Goal: Download file/media

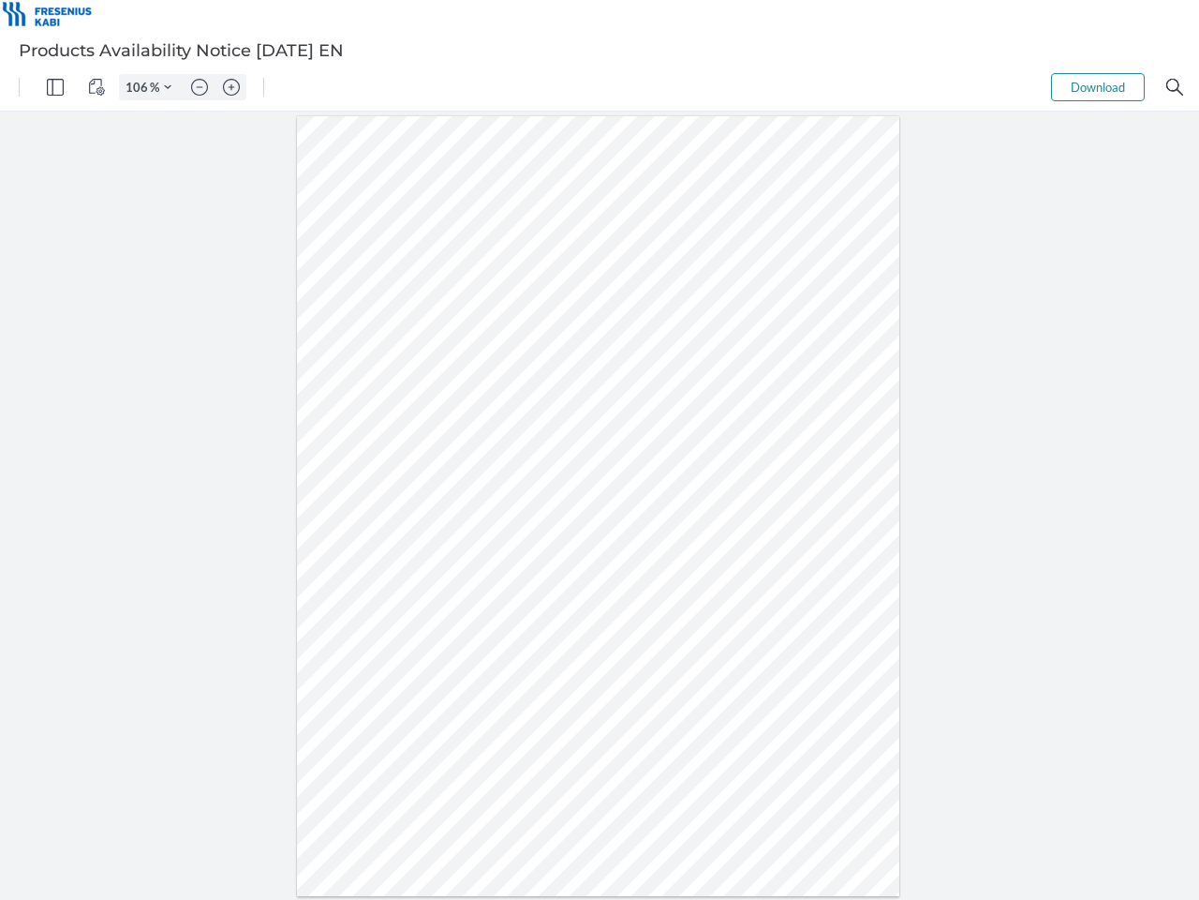
click at [55, 87] on img "Panel" at bounding box center [55, 87] width 17 height 17
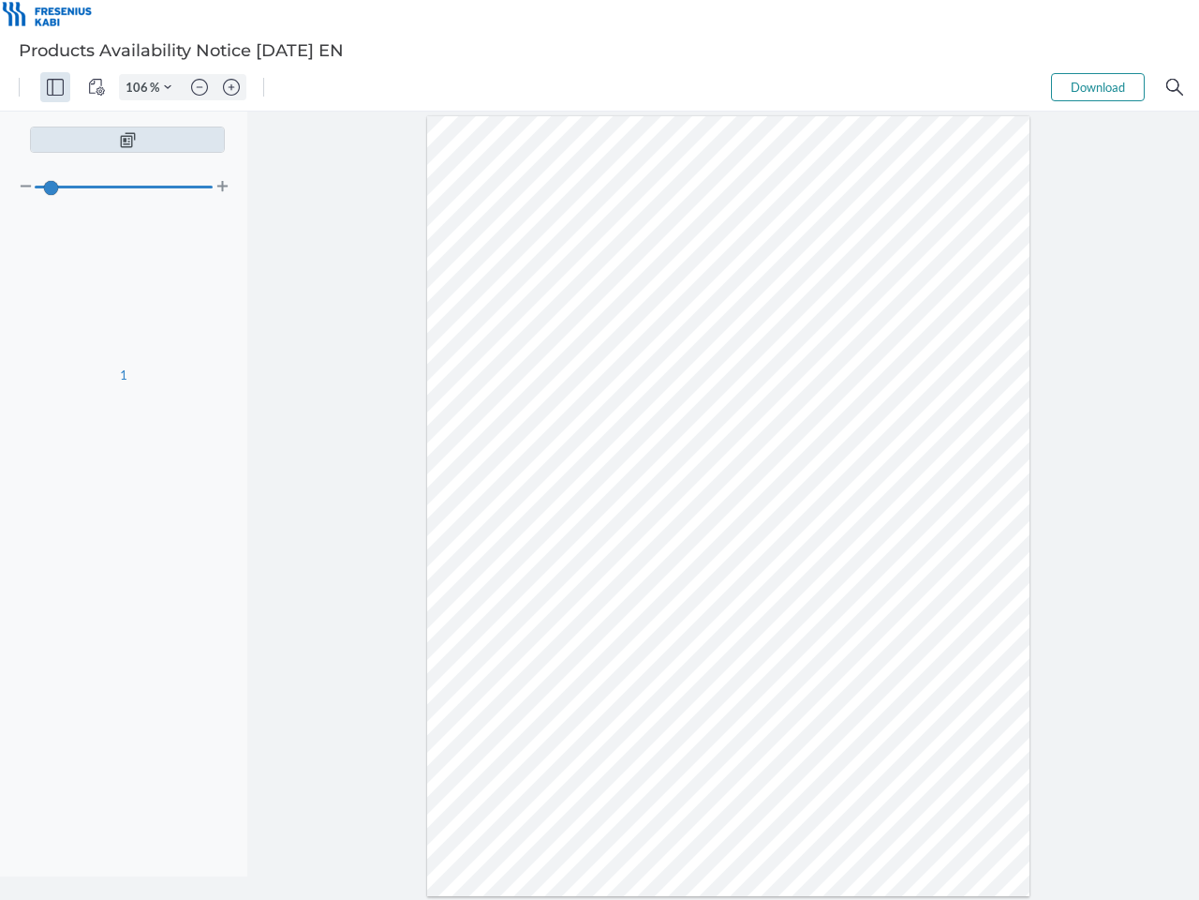
click at [97, 87] on img "View Controls" at bounding box center [96, 87] width 17 height 17
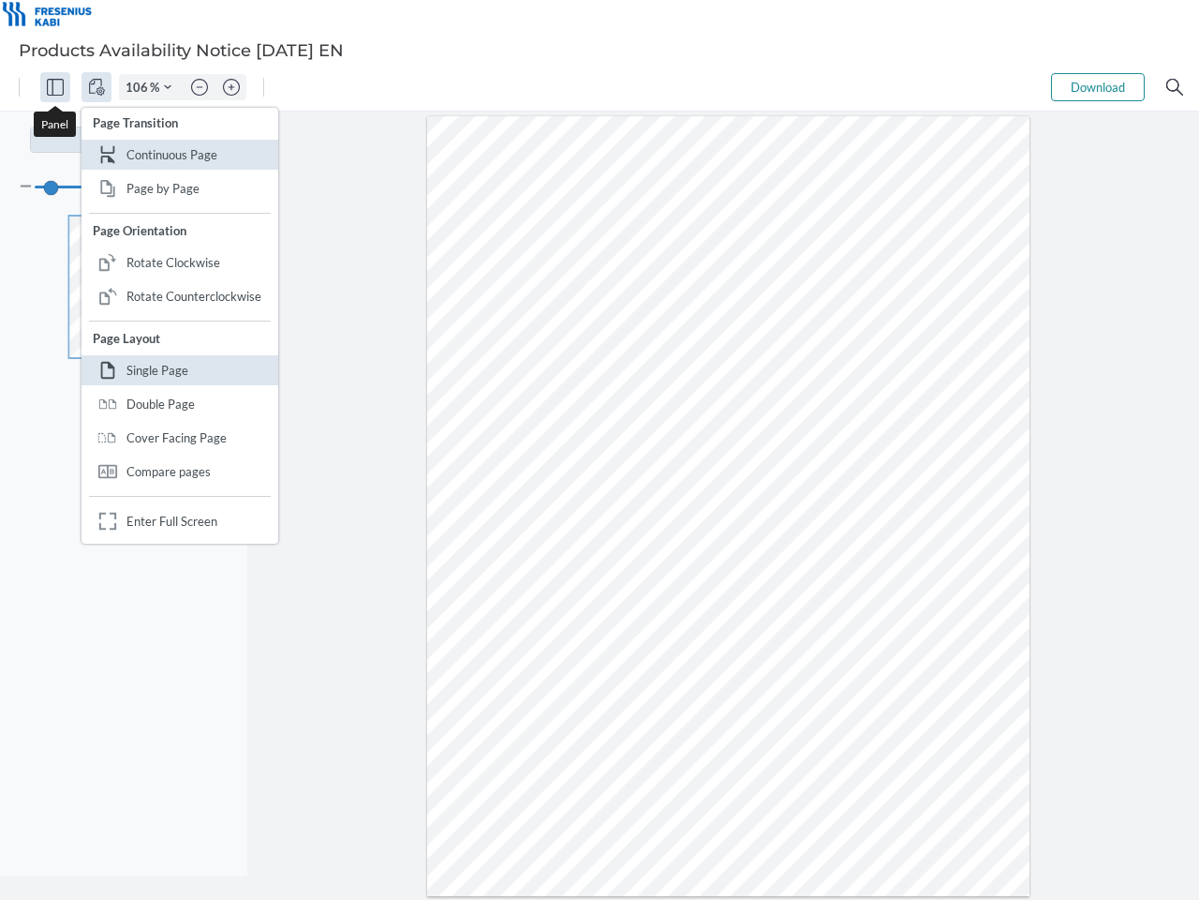
click at [140, 87] on input "106" at bounding box center [135, 87] width 30 height 17
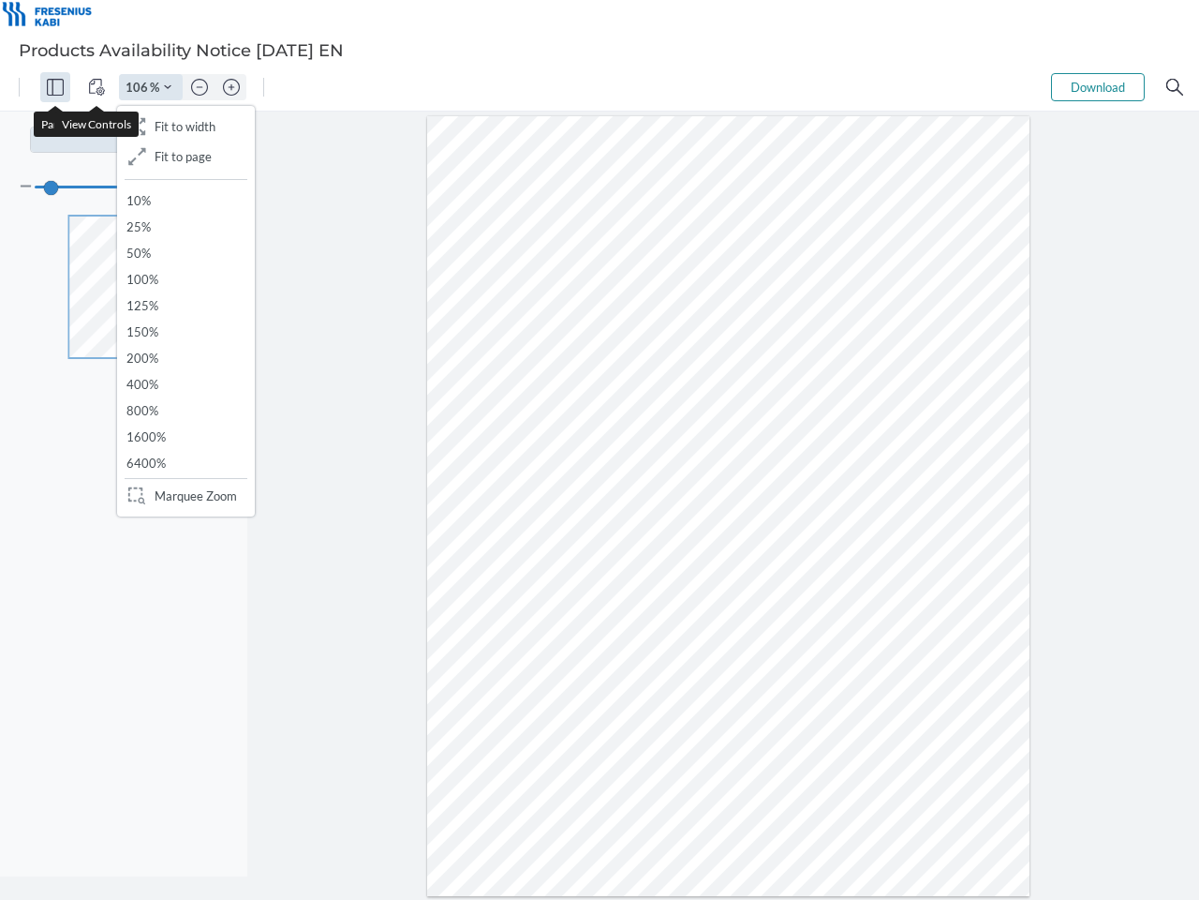
click at [168, 87] on img "Zoom Controls" at bounding box center [167, 86] width 7 height 7
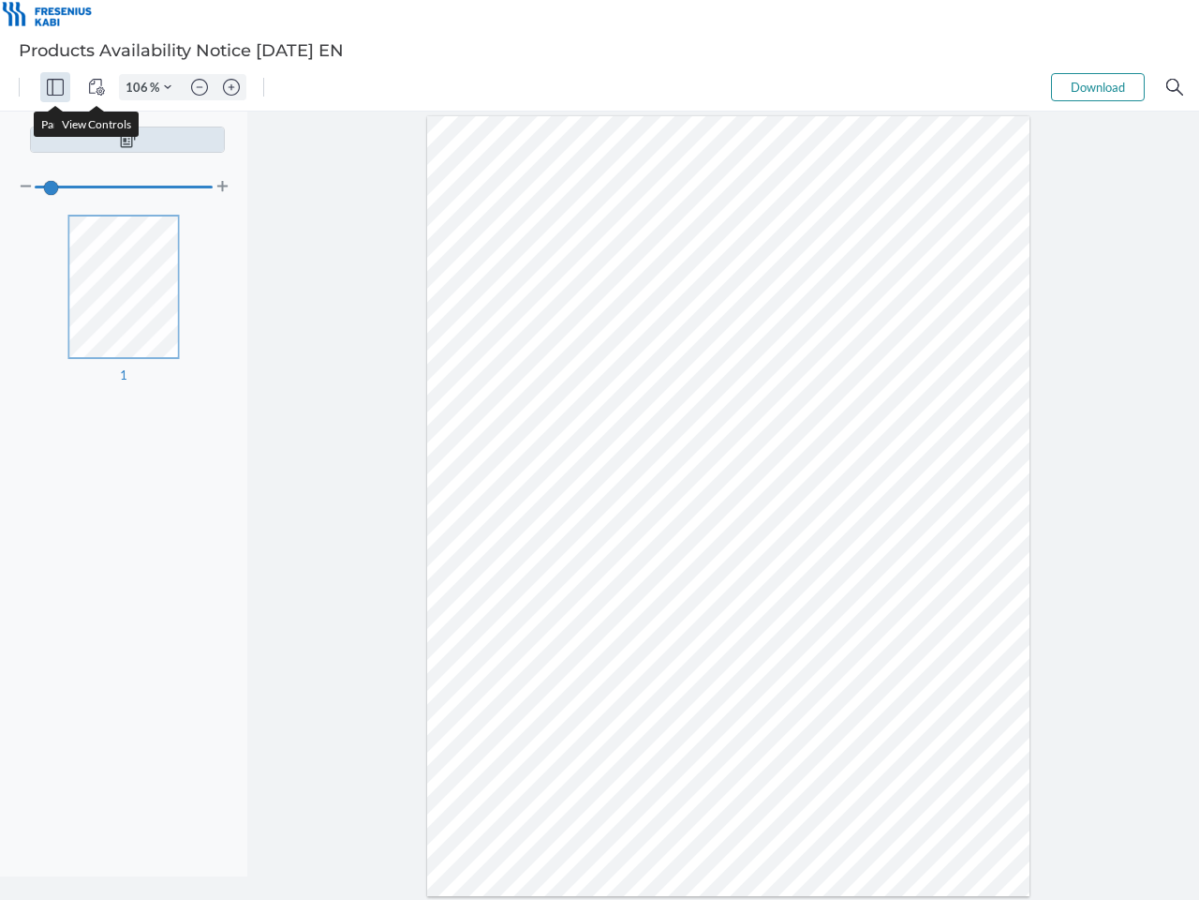
click at [200, 87] on img "Zoom out" at bounding box center [199, 87] width 17 height 17
click at [231, 87] on img "Zoom in" at bounding box center [231, 87] width 17 height 17
type input "106"
click at [1098, 87] on button "Download" at bounding box center [1098, 87] width 94 height 28
click at [1175, 87] on img "Search" at bounding box center [1175, 87] width 17 height 17
